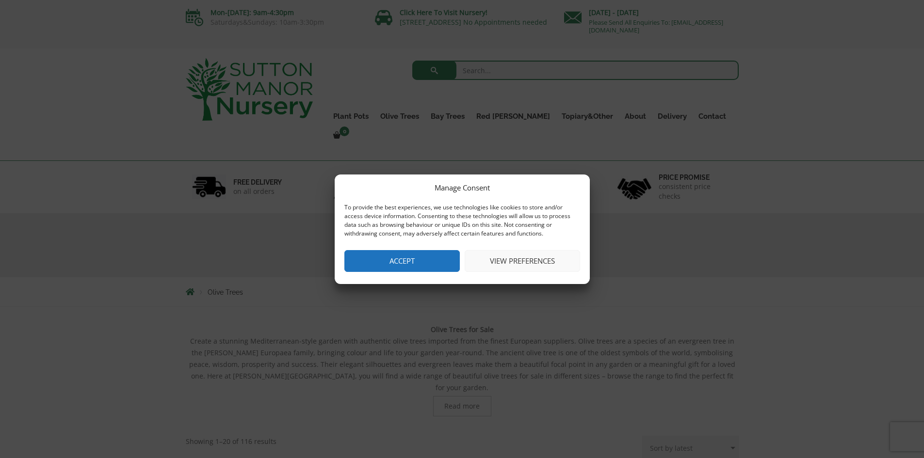
click at [363, 259] on button "Accept" at bounding box center [401, 261] width 115 height 22
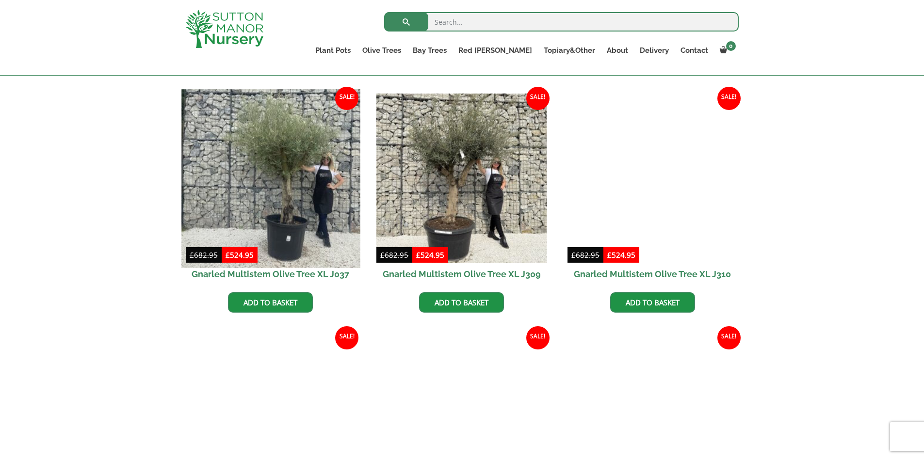
scroll to position [873, 0]
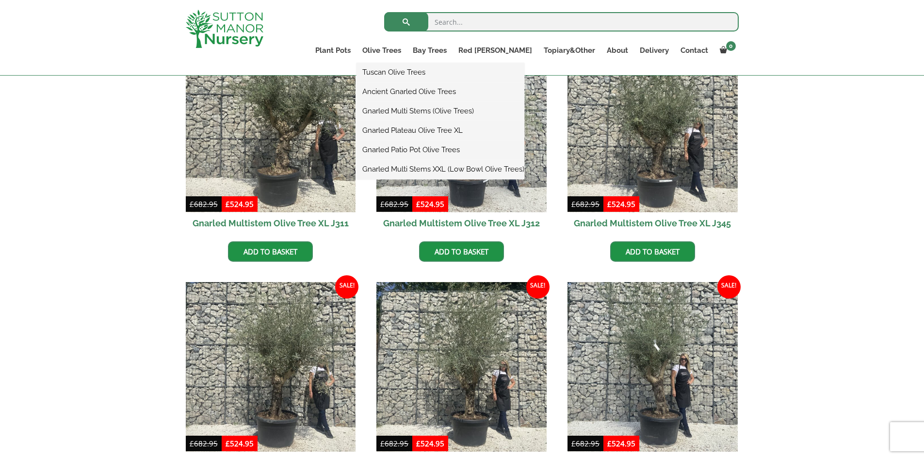
click at [417, 72] on link "Tuscan Olive Trees" at bounding box center [440, 72] width 168 height 15
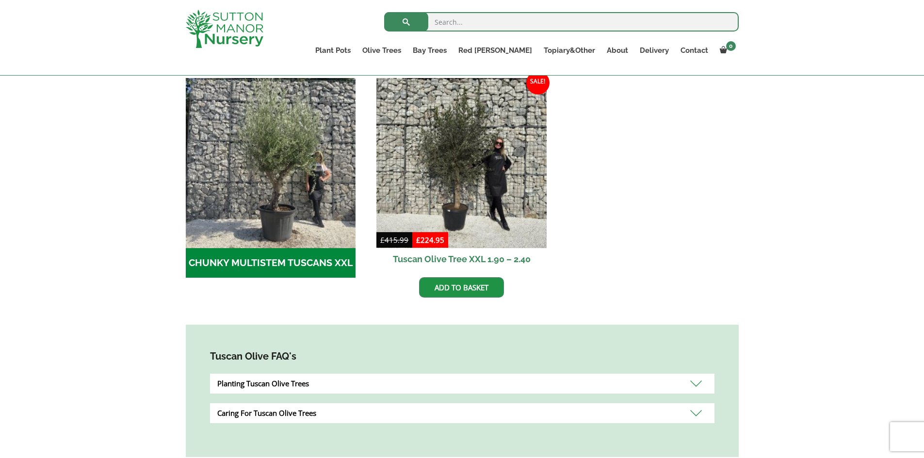
scroll to position [243, 0]
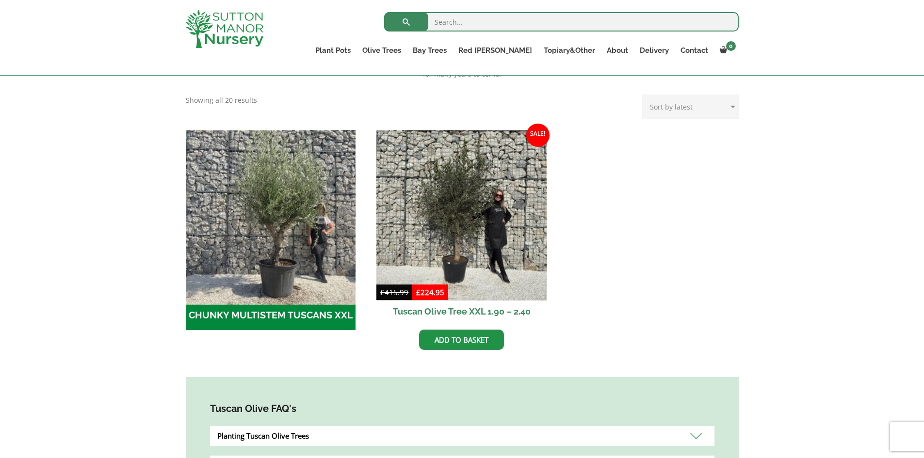
click at [259, 216] on img "Visit product category CHUNKY MULTISTEM TUSCANS XXL" at bounding box center [270, 215] width 178 height 178
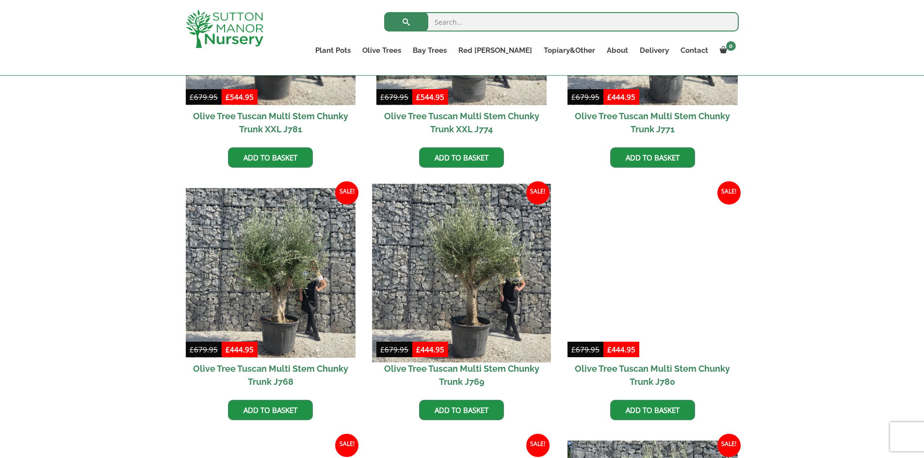
scroll to position [388, 0]
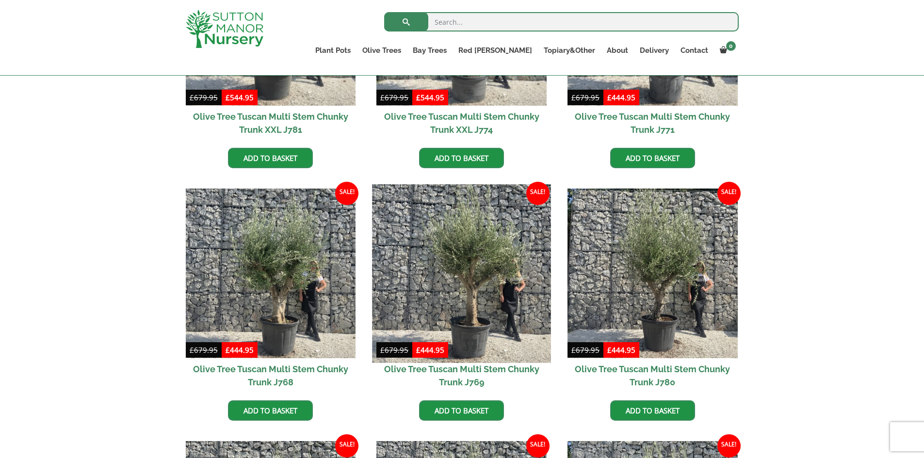
click at [476, 269] on img at bounding box center [461, 273] width 178 height 178
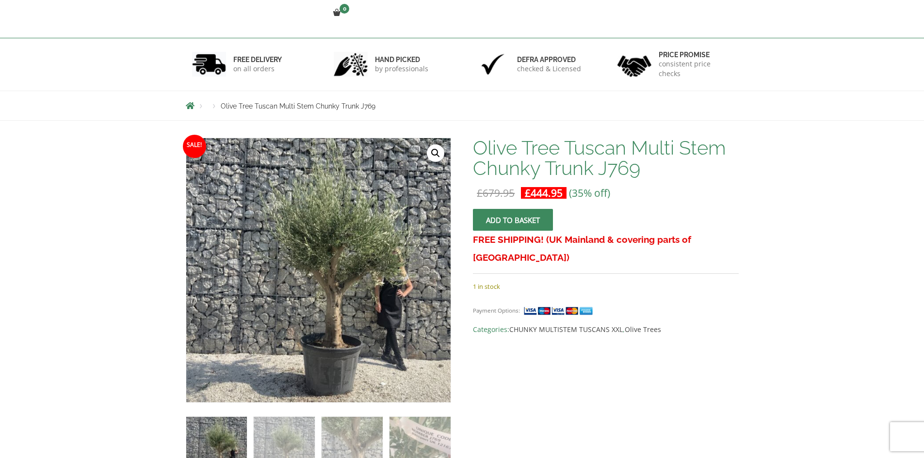
scroll to position [243, 0]
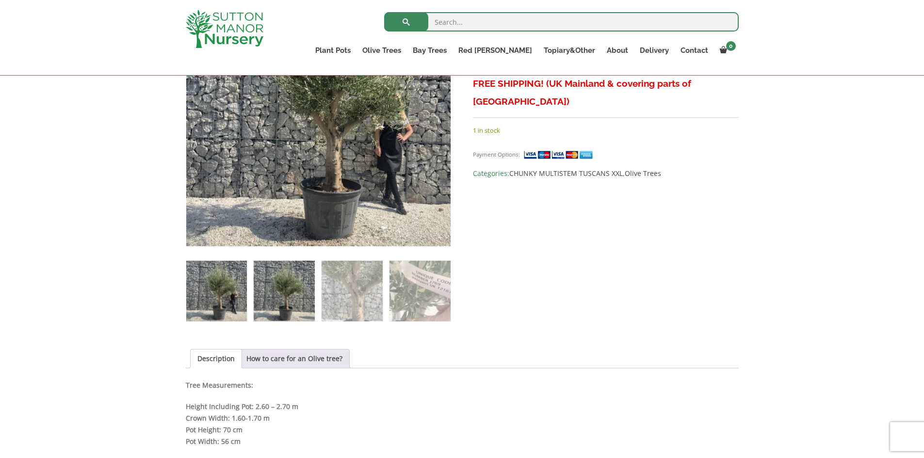
click at [273, 301] on img at bounding box center [284, 291] width 61 height 61
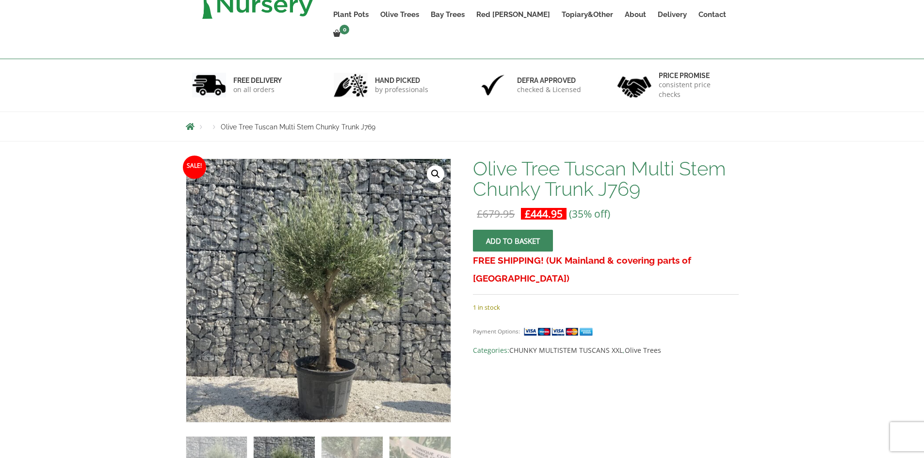
scroll to position [0, 0]
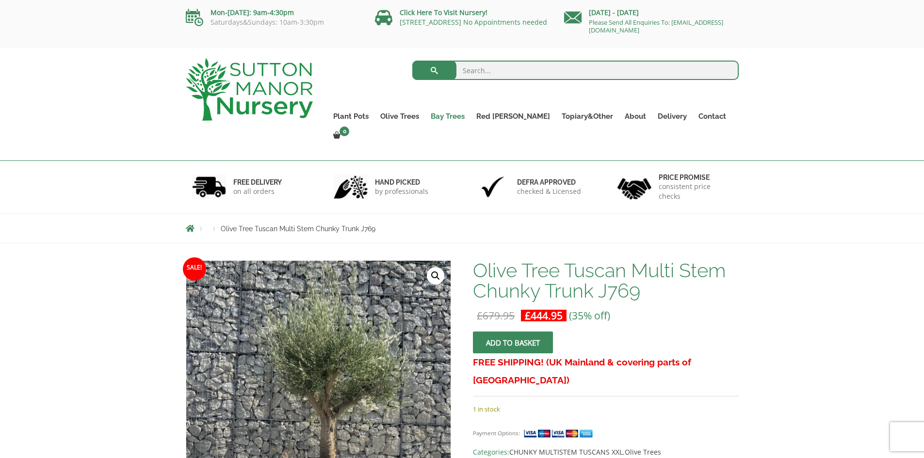
click at [470, 114] on link "Bay Trees" at bounding box center [448, 117] width 46 height 14
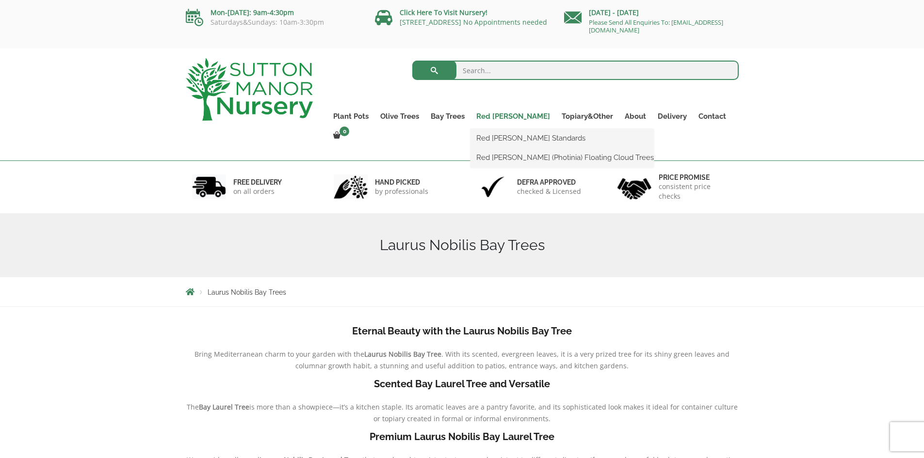
click at [515, 116] on link "Red [PERSON_NAME]" at bounding box center [512, 117] width 85 height 14
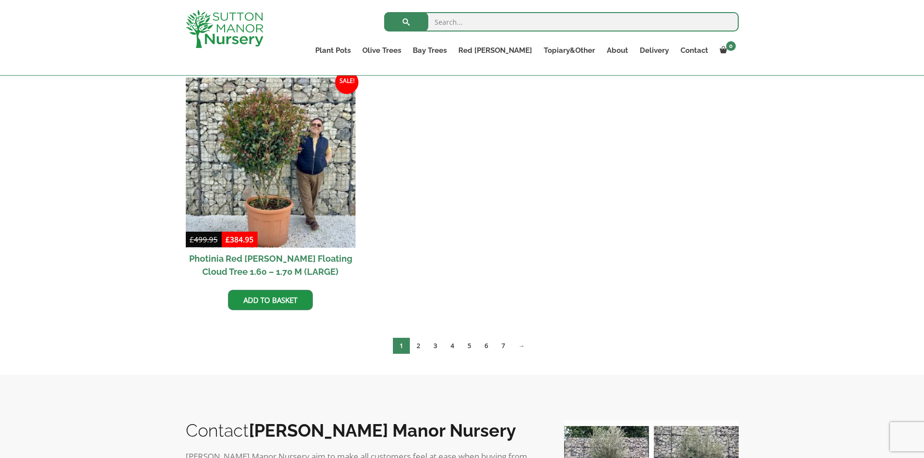
scroll to position [274, 0]
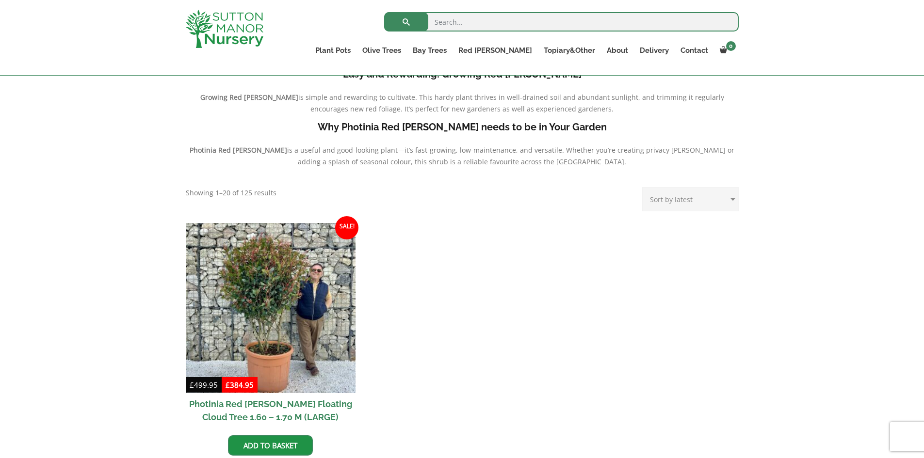
click at [682, 200] on select "Sort by popularity Sort by latest Sort by price: low to high Sort by price: hig…" at bounding box center [690, 199] width 97 height 24
select select "price-desc"
click at [644, 187] on select "Sort by popularity Sort by latest Sort by price: low to high Sort by price: hig…" at bounding box center [690, 199] width 97 height 24
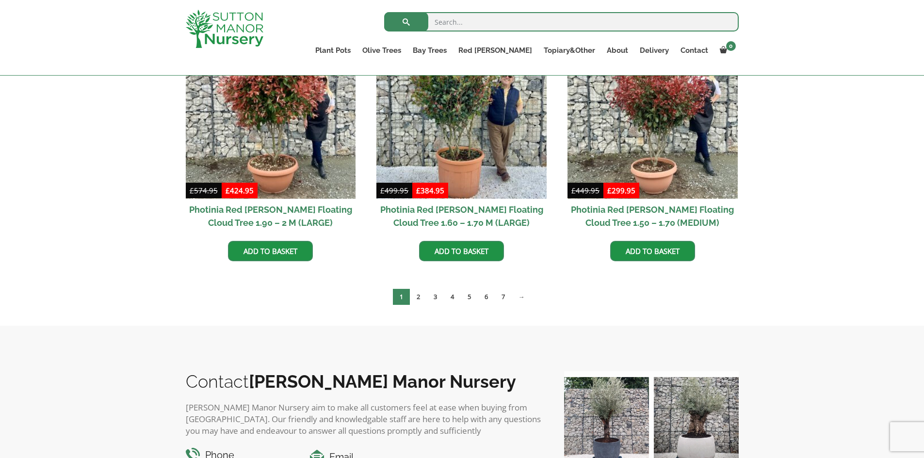
scroll to position [582, 0]
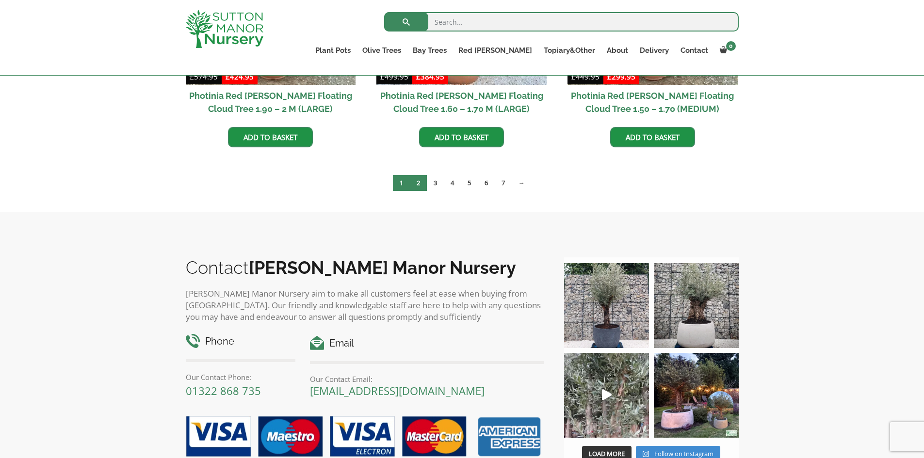
click at [420, 184] on link "2" at bounding box center [418, 183] width 17 height 16
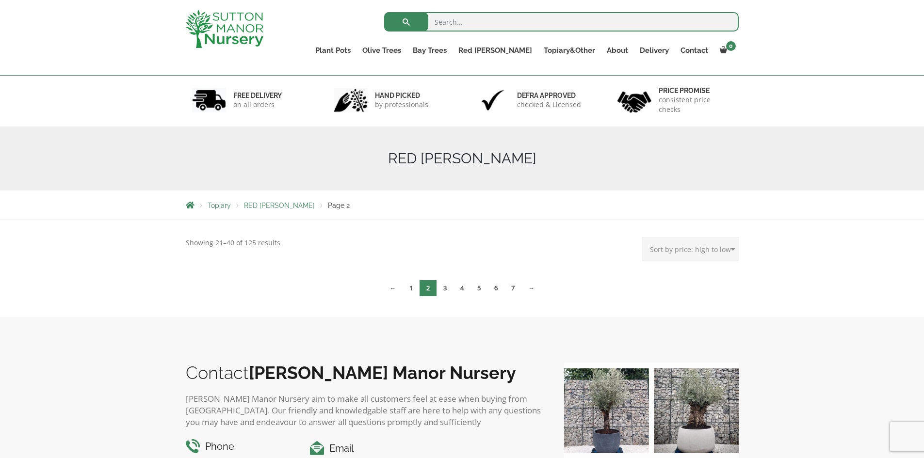
scroll to position [49, 0]
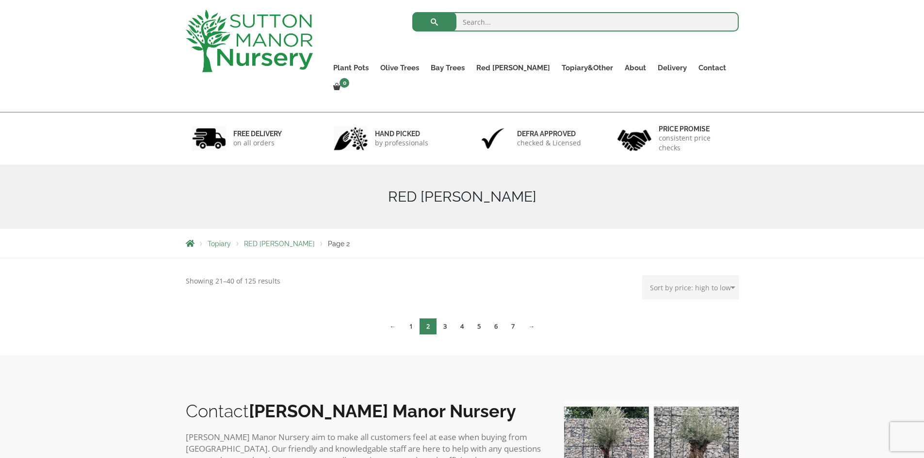
click at [278, 35] on img at bounding box center [249, 41] width 127 height 63
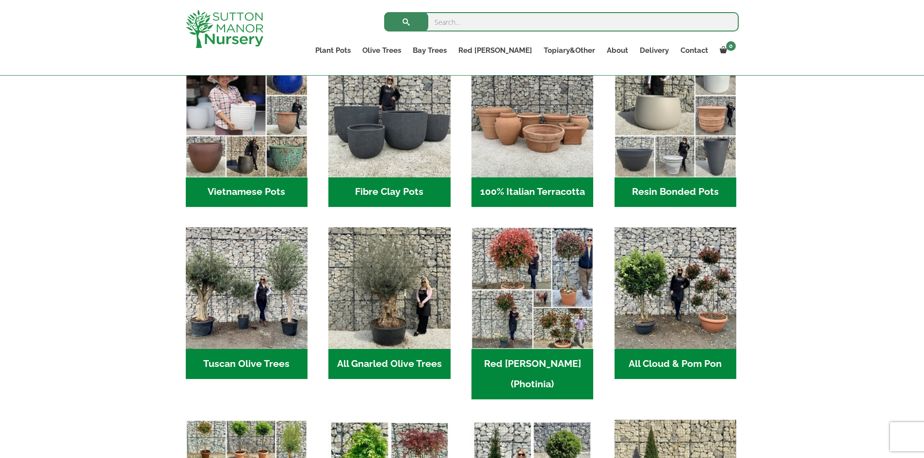
scroll to position [485, 0]
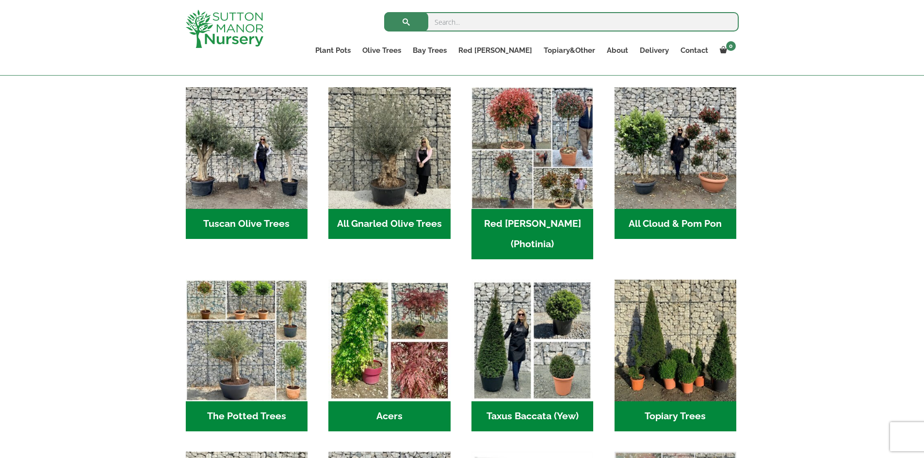
click at [423, 221] on h2 "All Gnarled Olive Trees (215)" at bounding box center [389, 224] width 122 height 30
click at [385, 407] on h2 "Acers (3)" at bounding box center [389, 417] width 122 height 30
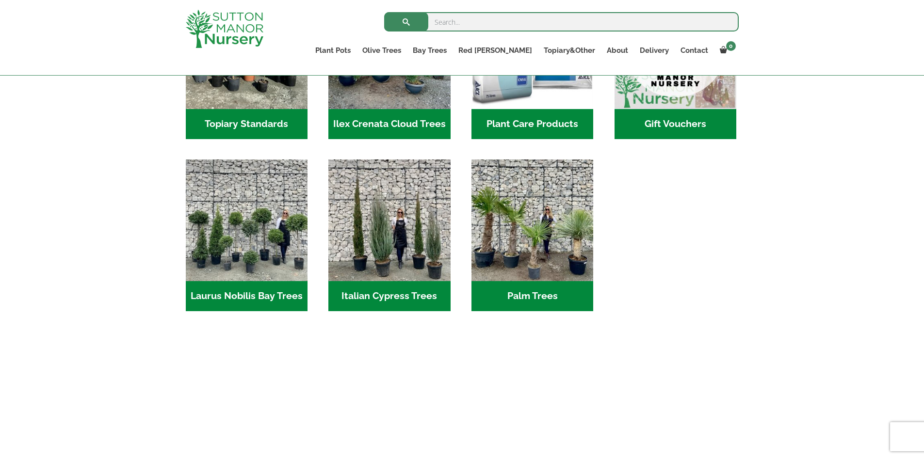
scroll to position [970, 0]
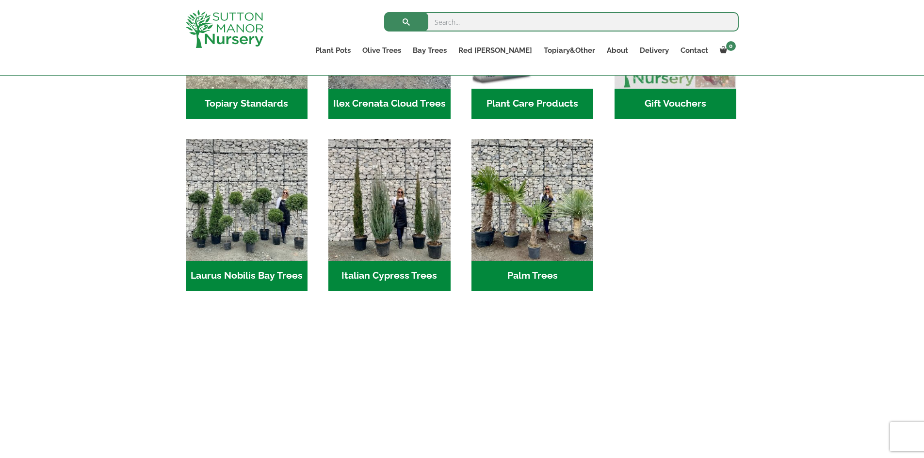
click at [419, 261] on h2 "Italian Cypress Trees (1)" at bounding box center [389, 276] width 122 height 30
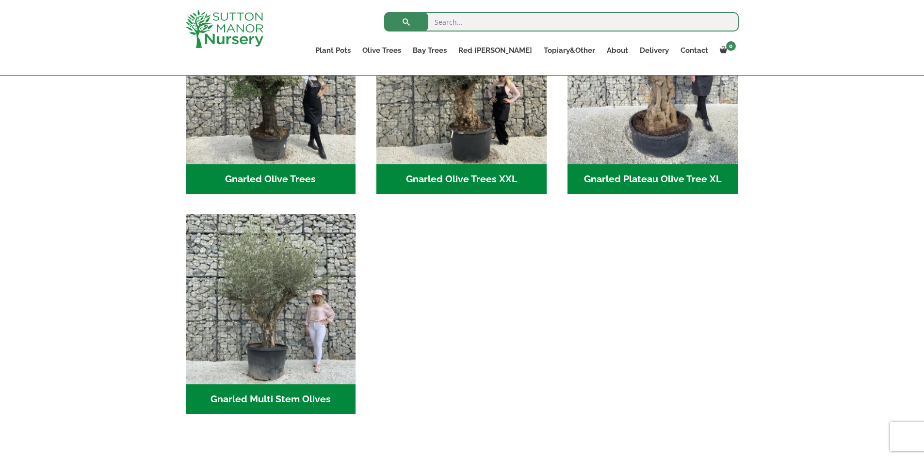
scroll to position [243, 0]
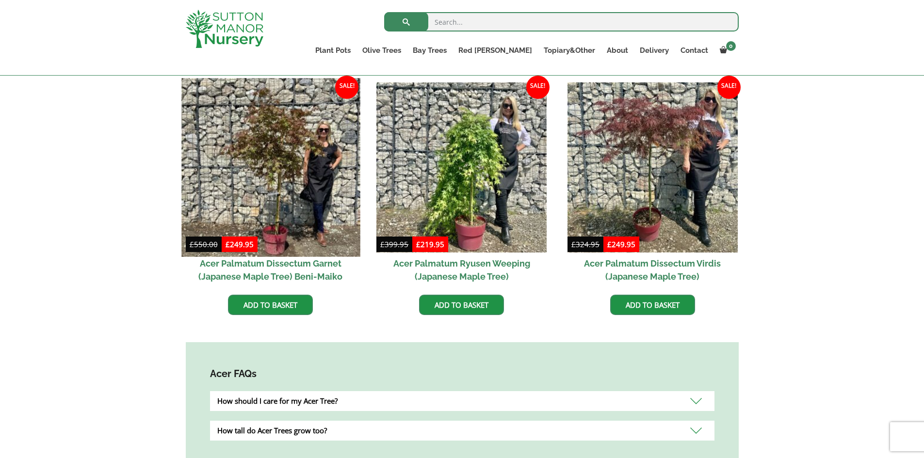
scroll to position [225, 0]
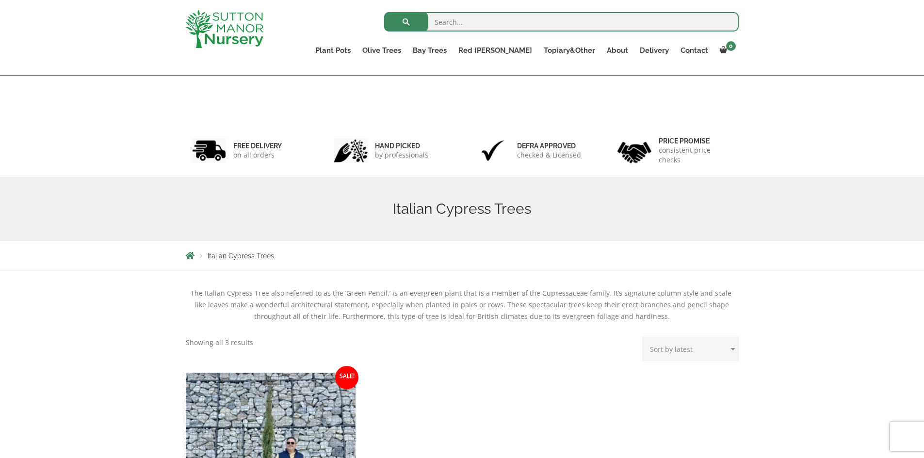
scroll to position [340, 0]
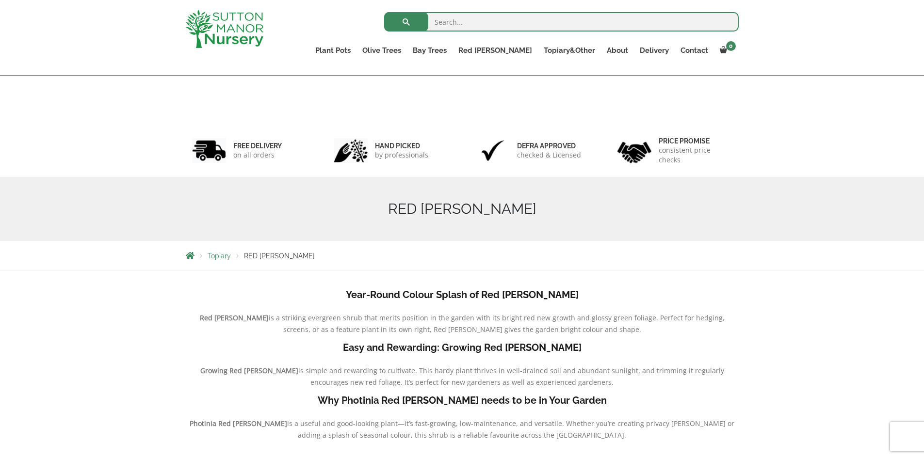
scroll to position [569, 0]
select select "price-desc"
